Goal: Transaction & Acquisition: Book appointment/travel/reservation

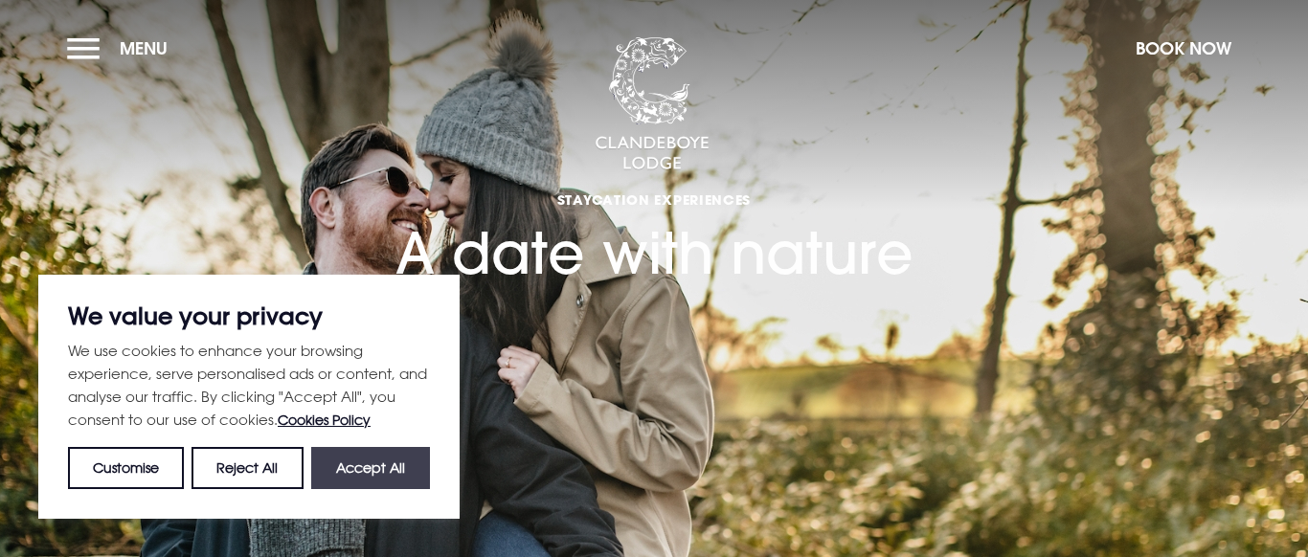
click at [418, 462] on button "Accept All" at bounding box center [370, 468] width 119 height 42
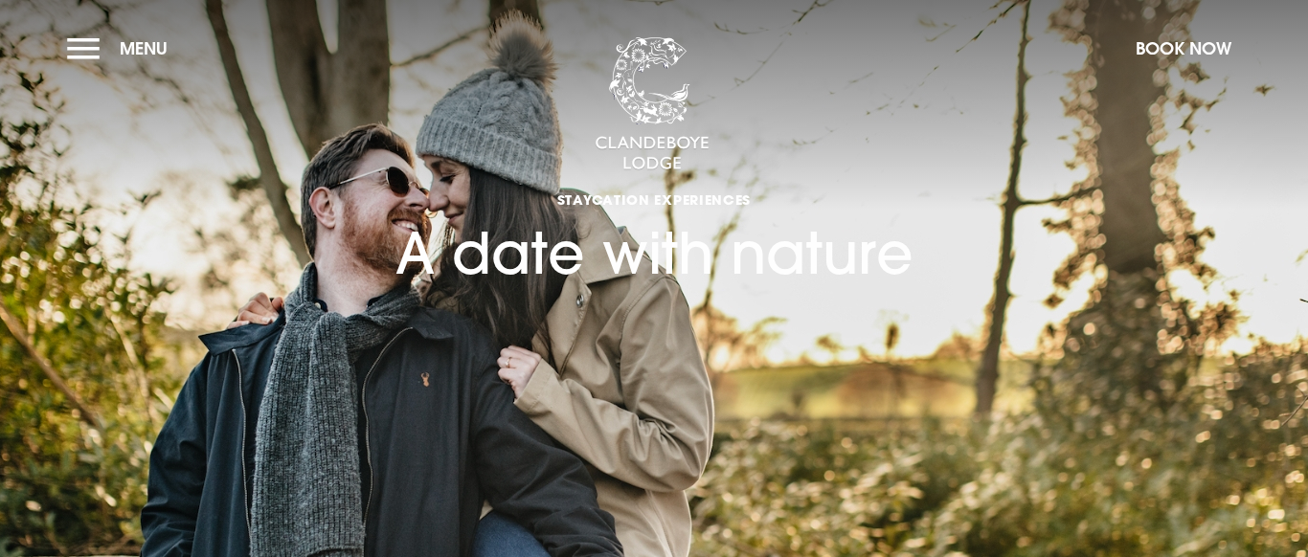
checkbox input "true"
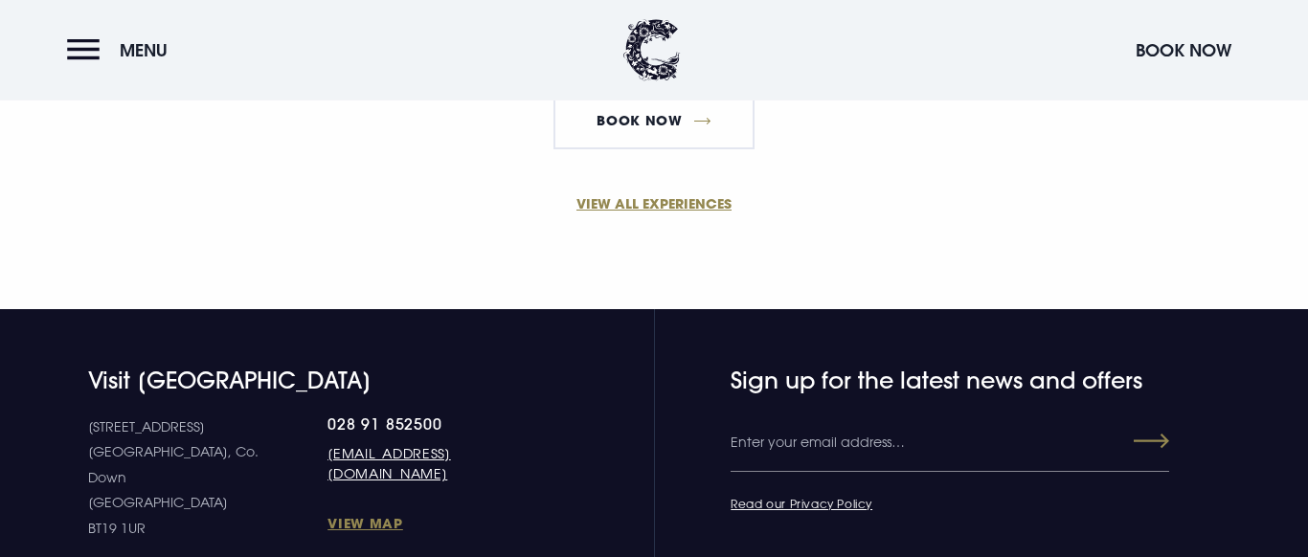
scroll to position [1520, 0]
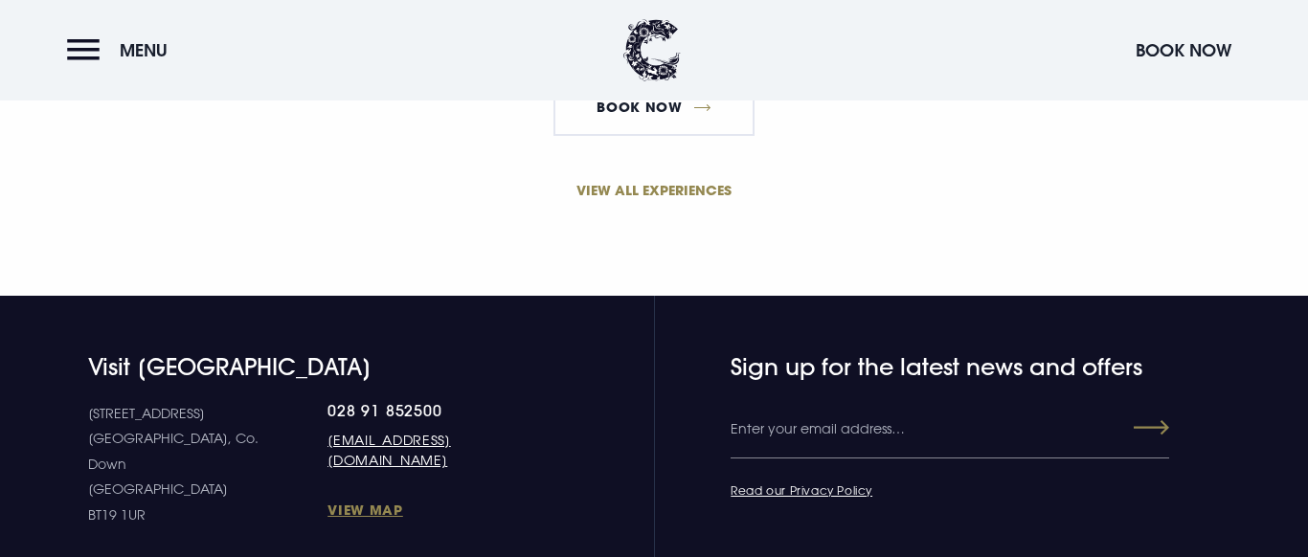
click at [662, 182] on link "VIEW ALL EXPERIENCES" at bounding box center [654, 190] width 912 height 20
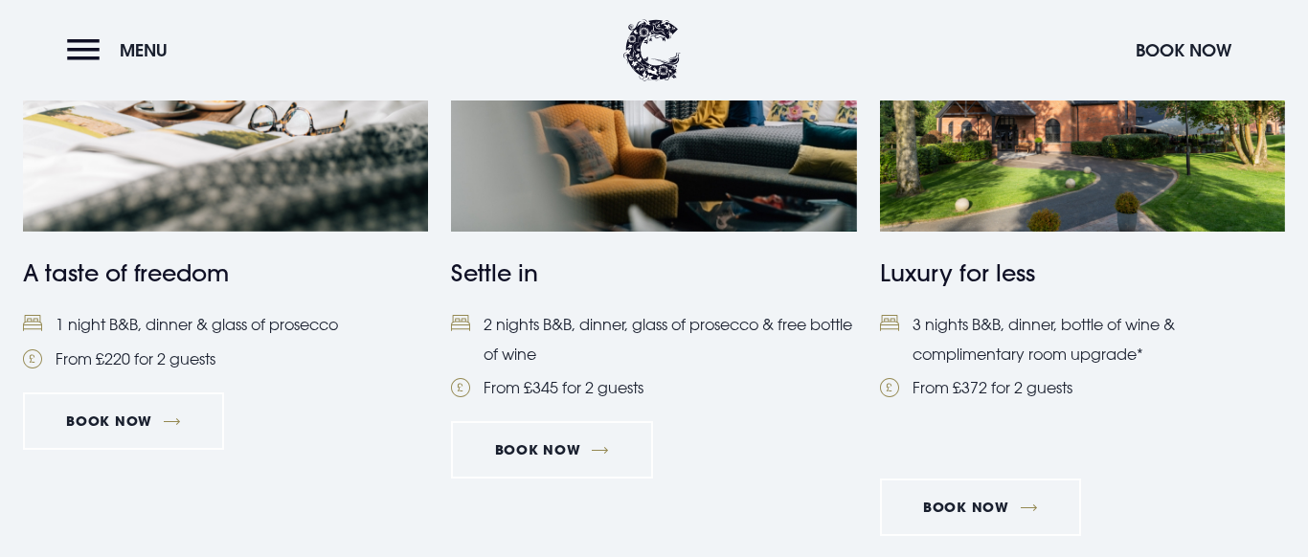
scroll to position [793, 0]
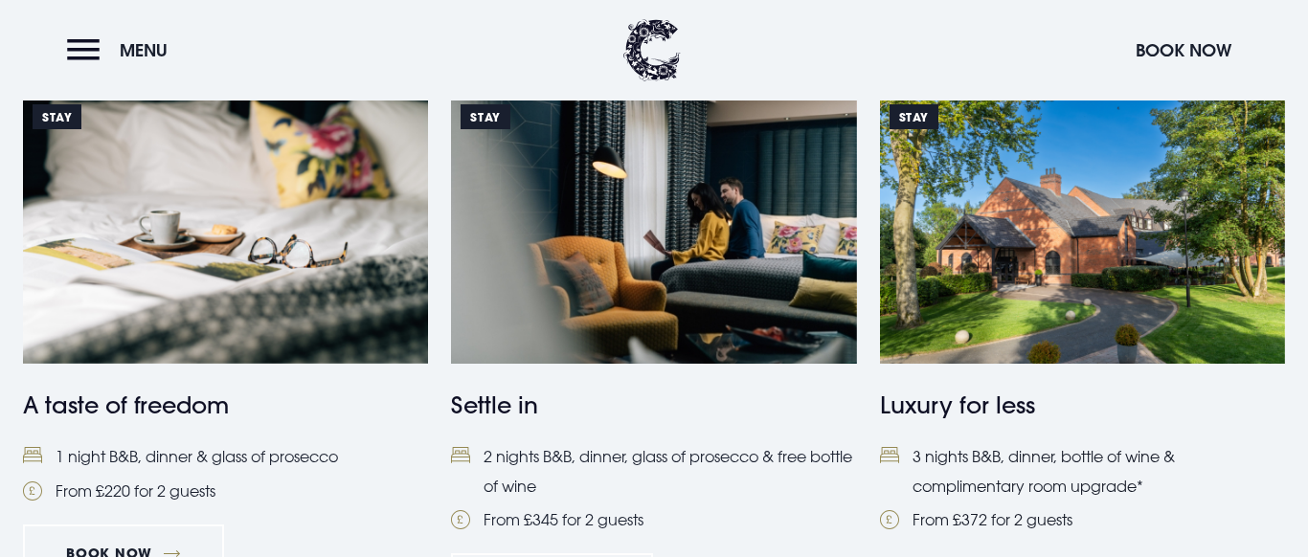
click at [1042, 459] on li "3 nights B&B, dinner, bottle of wine & complimentary room upgrade*" at bounding box center [1082, 471] width 405 height 58
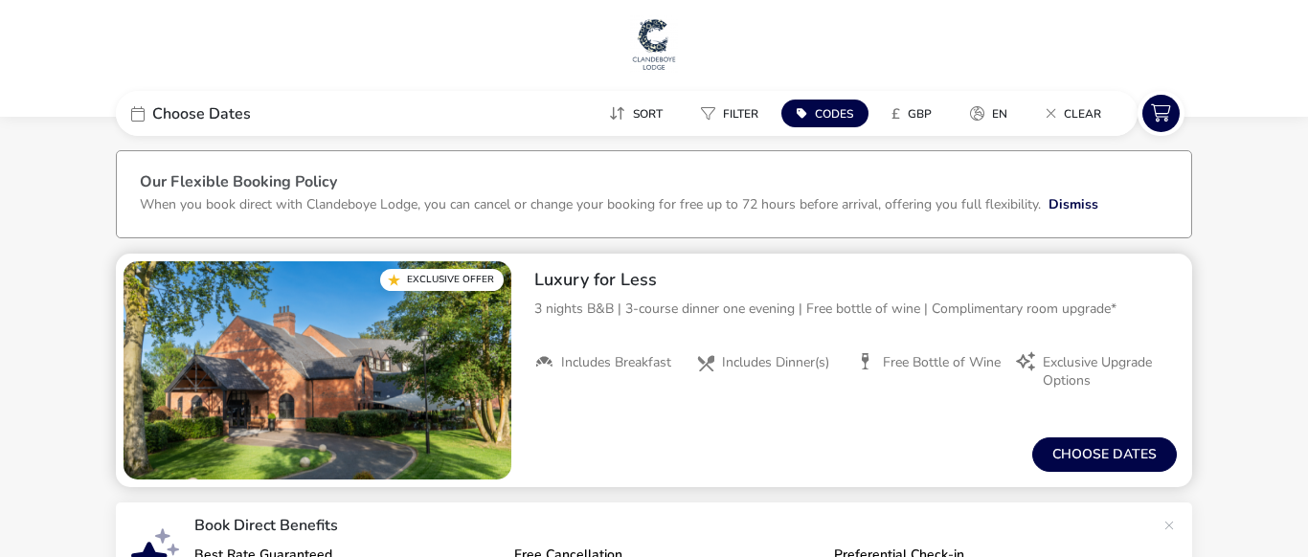
click at [781, 359] on span "Includes Dinner(s)" at bounding box center [775, 362] width 107 height 17
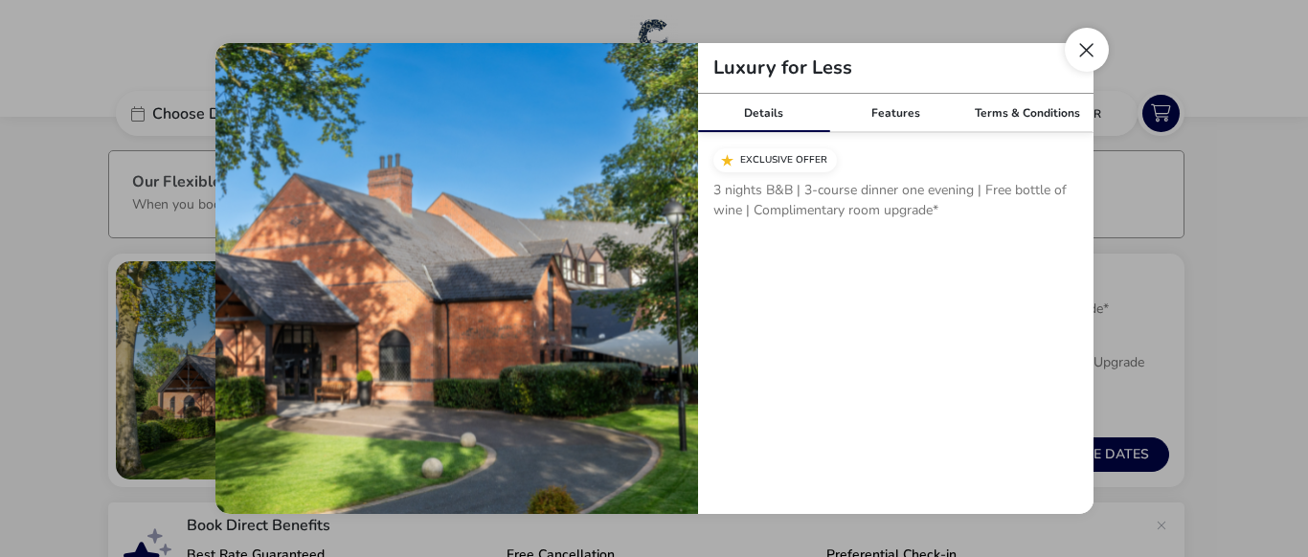
click at [1081, 44] on button "Close modal" at bounding box center [1087, 50] width 44 height 44
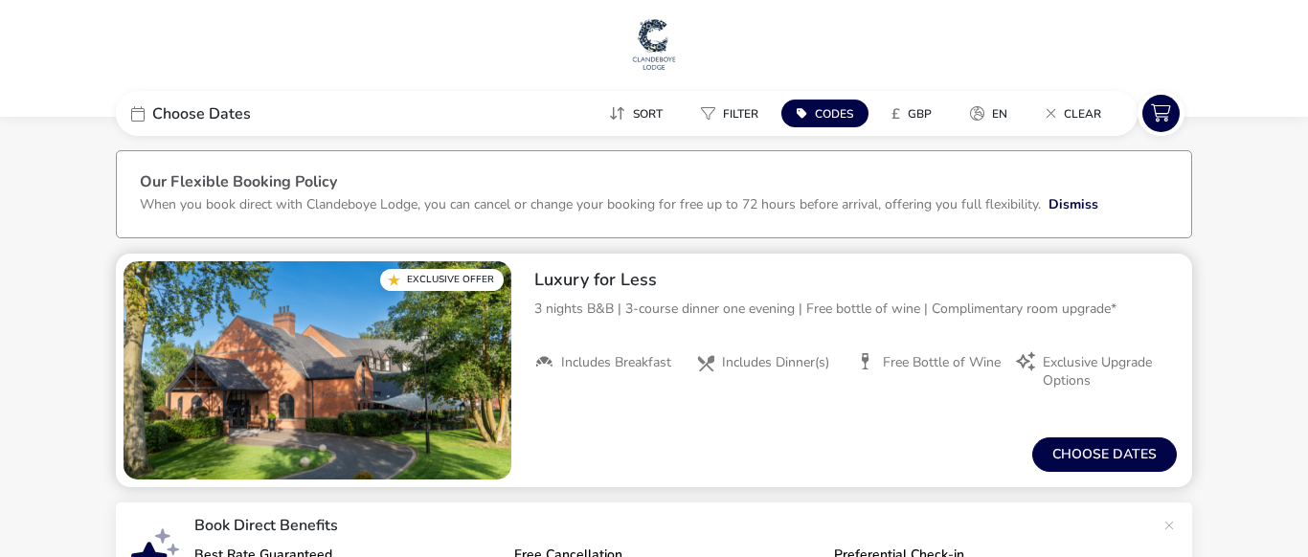
click at [1061, 365] on span "Exclusive Upgrade Options" at bounding box center [1102, 371] width 119 height 34
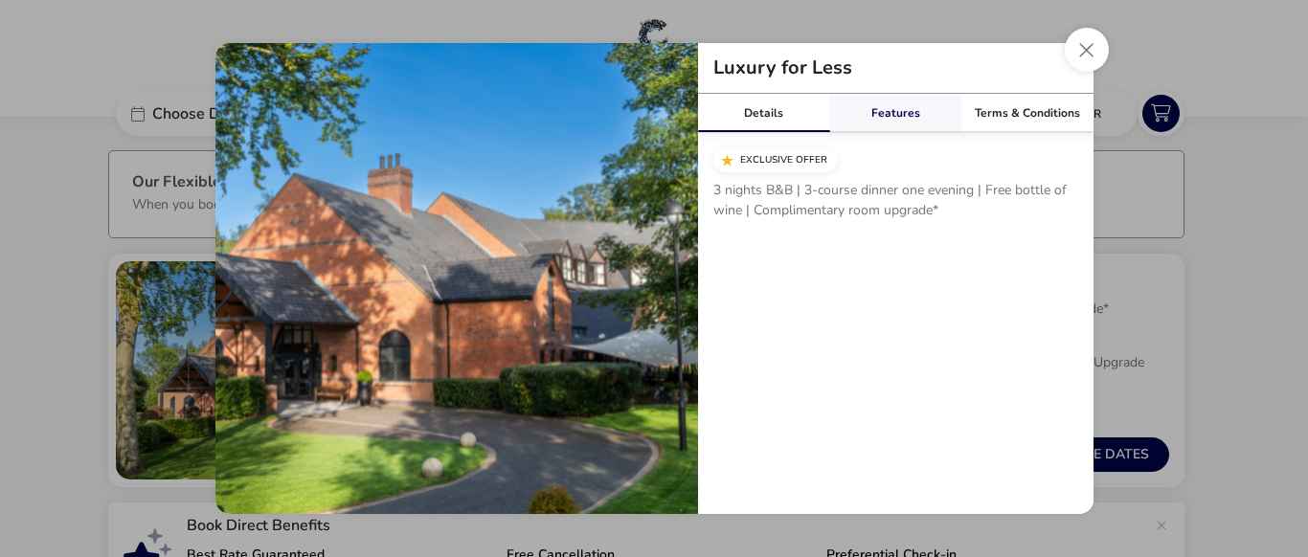
click at [889, 101] on link "Features" at bounding box center [895, 113] width 132 height 38
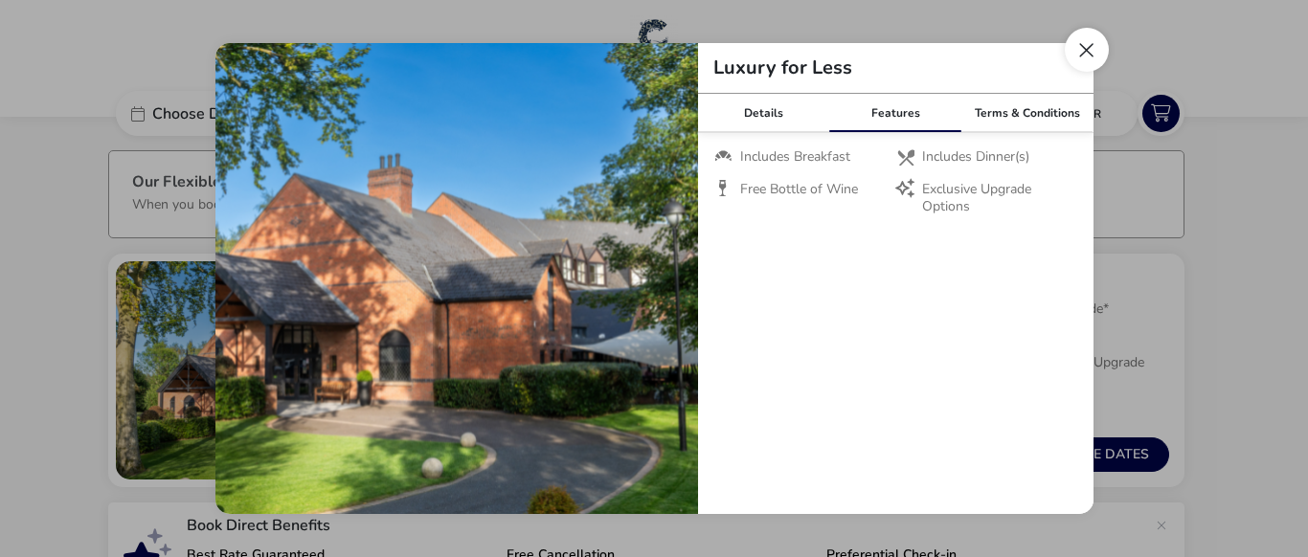
click at [1085, 43] on button "Close modal" at bounding box center [1087, 50] width 44 height 44
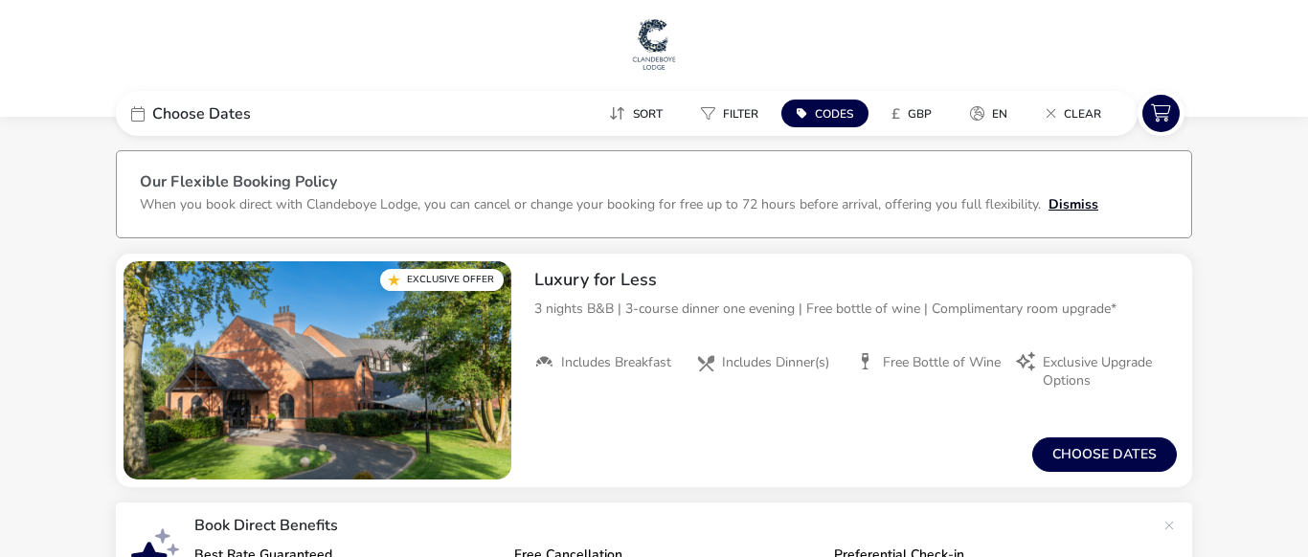
click at [1074, 212] on button "Dismiss" at bounding box center [1074, 204] width 50 height 20
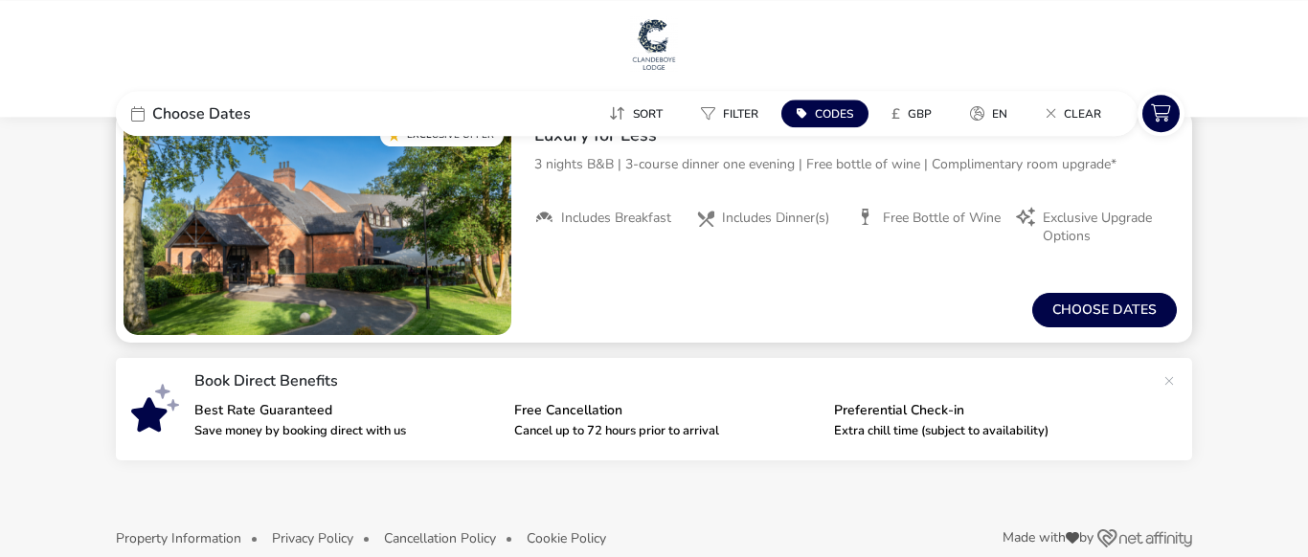
scroll to position [70, 0]
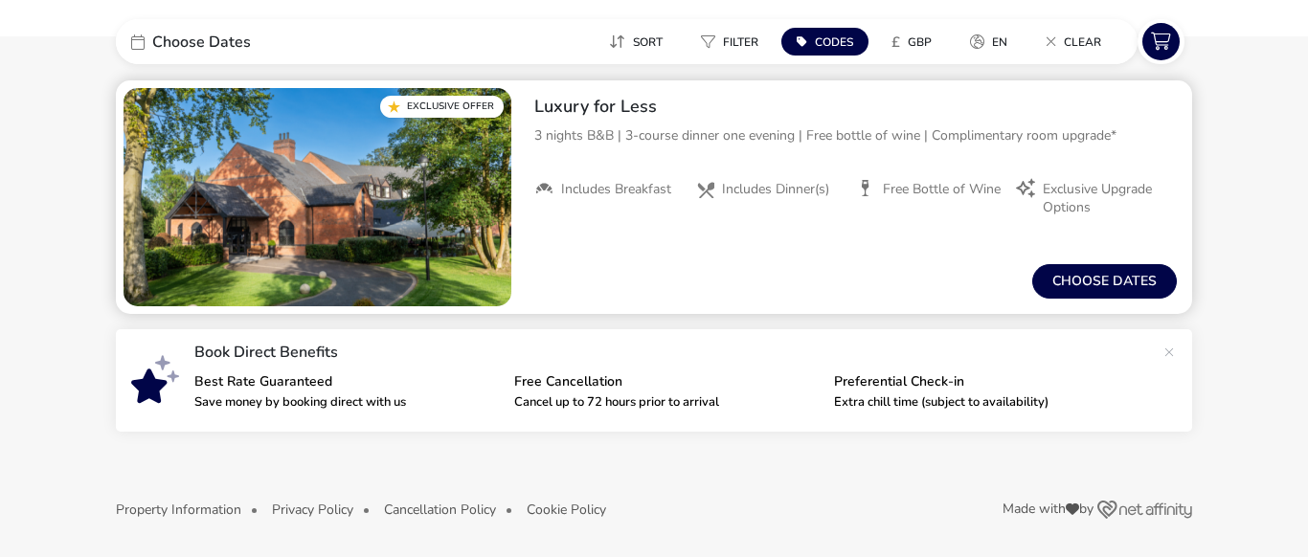
click at [337, 214] on img "1 / 1" at bounding box center [318, 197] width 388 height 218
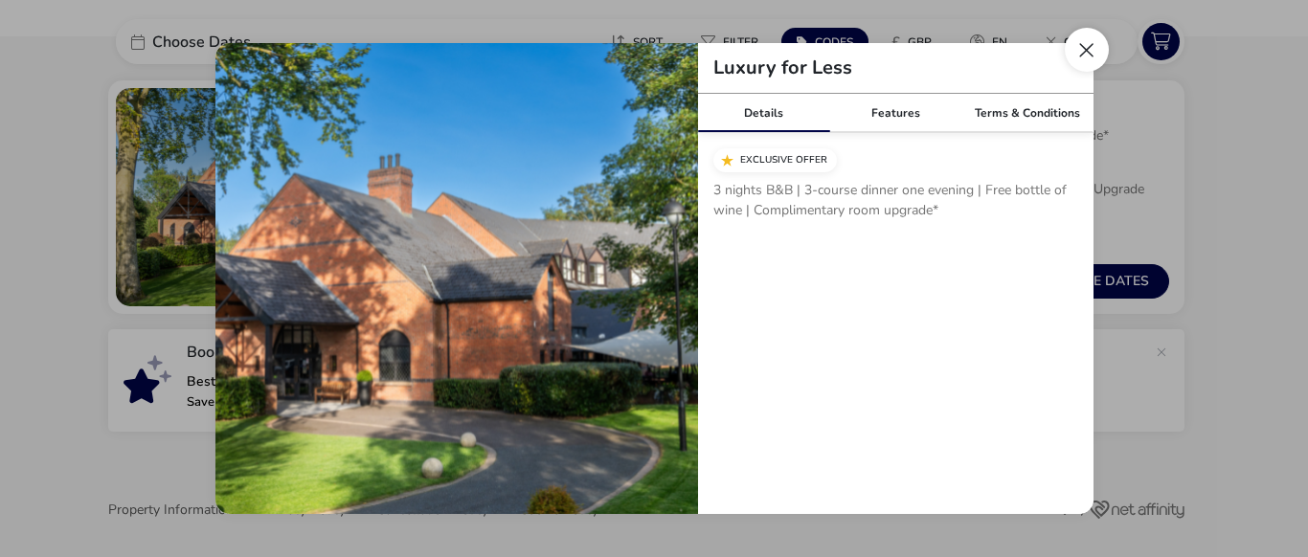
click at [1085, 37] on button "Close modal" at bounding box center [1087, 50] width 44 height 44
